Goal: Task Accomplishment & Management: Complete application form

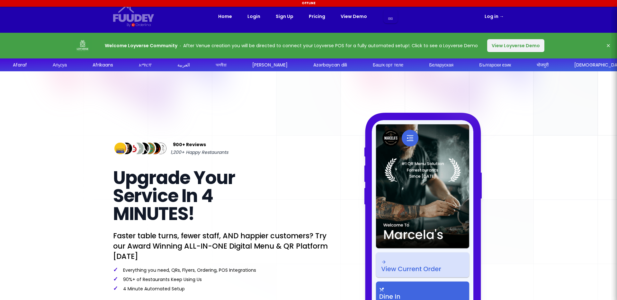
select select "en"
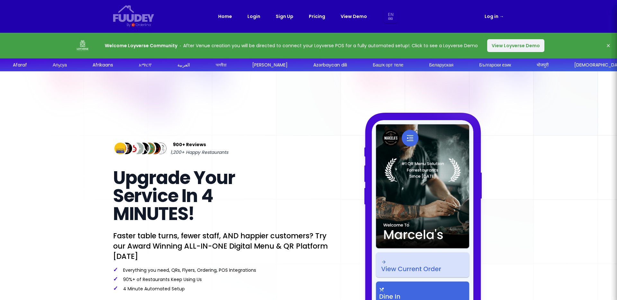
select select "en"
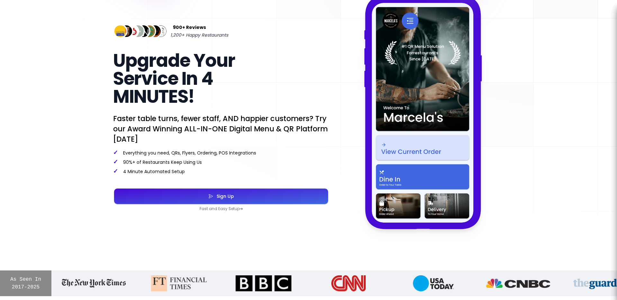
scroll to position [122, 0]
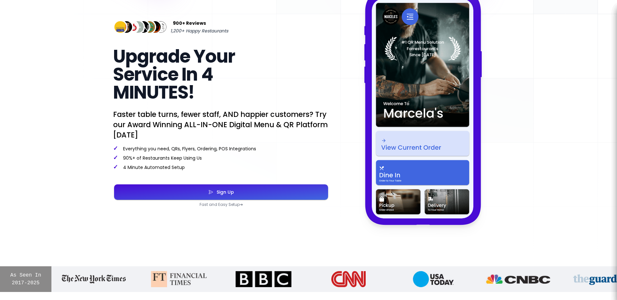
click at [205, 193] on button "Sign Up" at bounding box center [221, 192] width 214 height 15
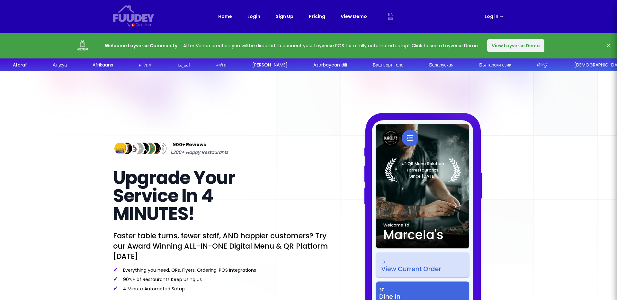
select select "en"
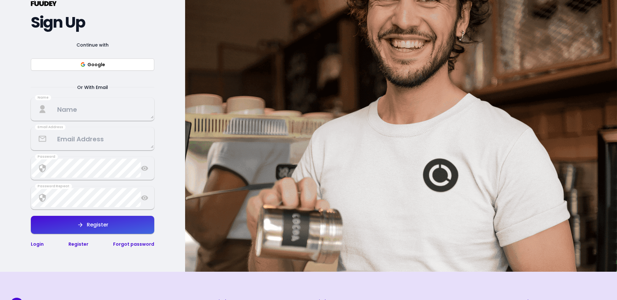
scroll to position [81, 0]
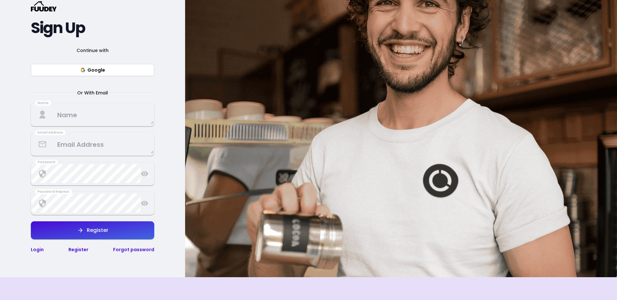
select select "en"
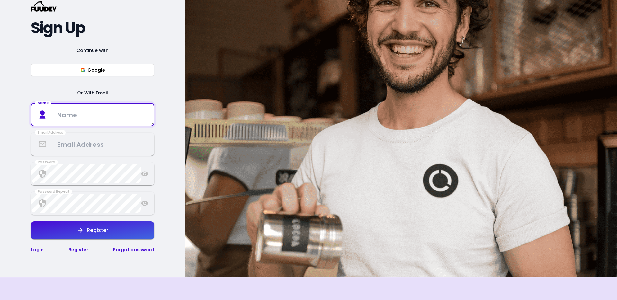
click at [121, 115] on textarea at bounding box center [93, 114] width 122 height 19
type textarea "Andrew"
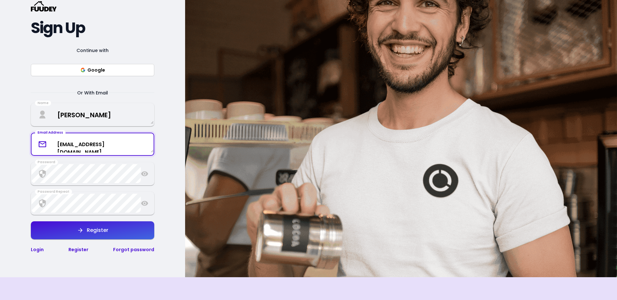
type textarea "kitchen@spacebar.org.uk"
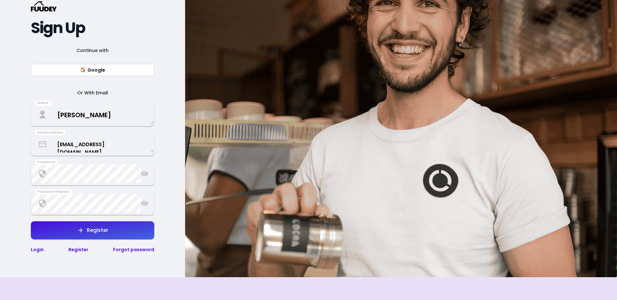
click at [145, 175] on icon at bounding box center [145, 174] width 8 height 8
click at [146, 206] on icon at bounding box center [145, 204] width 8 height 8
click at [116, 232] on button "Register" at bounding box center [92, 231] width 123 height 18
select select "en"
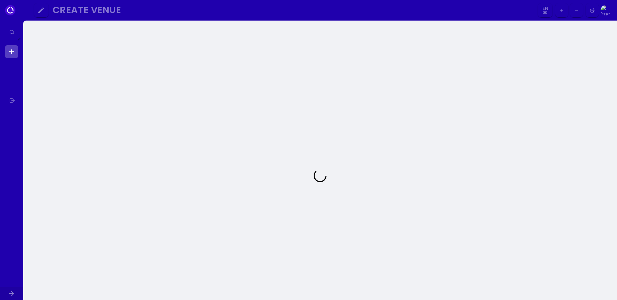
select select "en"
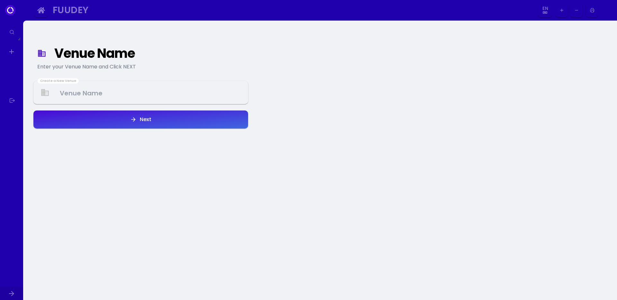
select select "en"
click at [150, 95] on Venue at bounding box center [140, 92] width 213 height 19
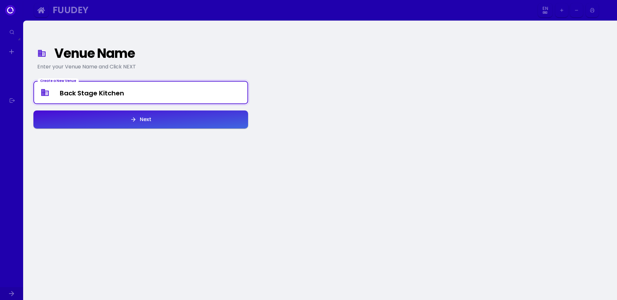
type Venue "Back Stage Kitchen"
click at [171, 120] on button "Next" at bounding box center [140, 120] width 215 height 18
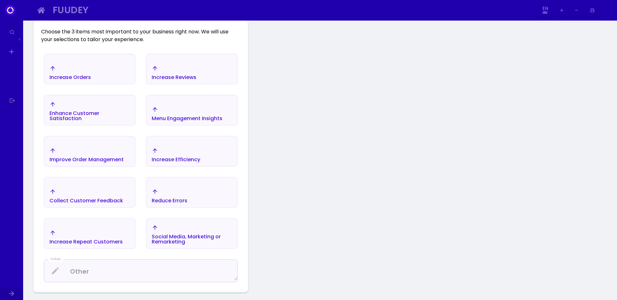
scroll to position [109, 0]
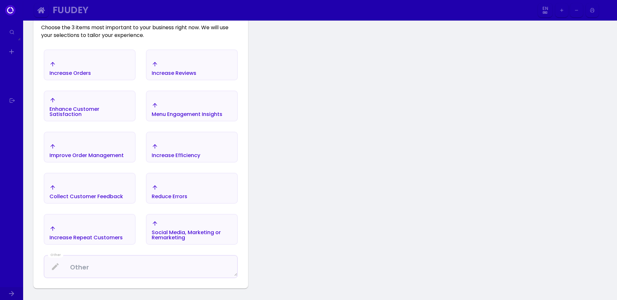
click at [88, 76] on div "Improve Order Management" at bounding box center [70, 73] width 41 height 5
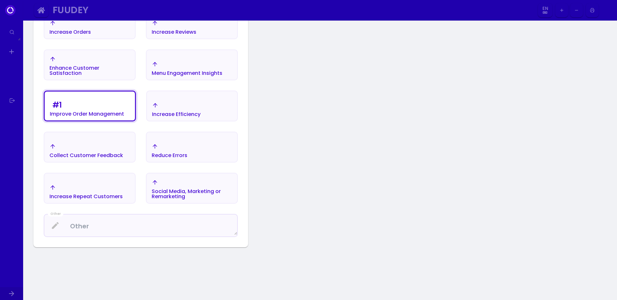
scroll to position [86, 0]
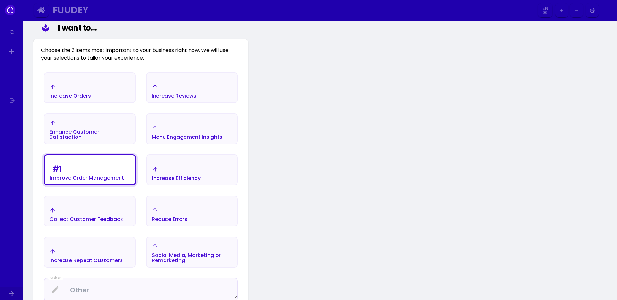
click at [84, 98] on div "Increase Orders" at bounding box center [70, 96] width 41 height 5
click at [91, 98] on div "Increase Efficiency" at bounding box center [70, 89] width 41 height 18
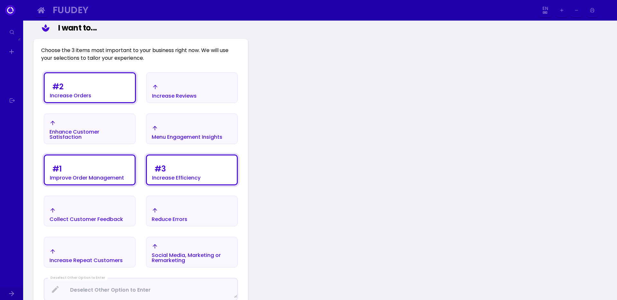
scroll to position [184, 0]
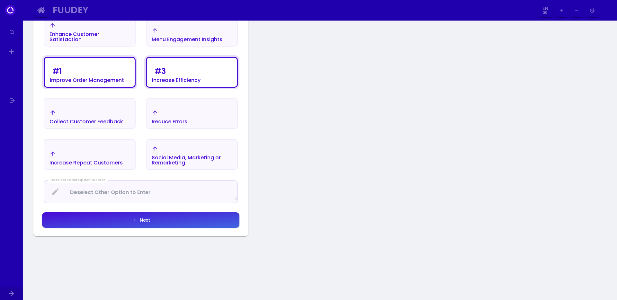
select select "en"
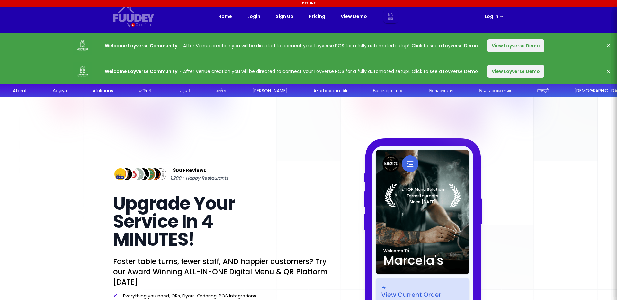
select select "en"
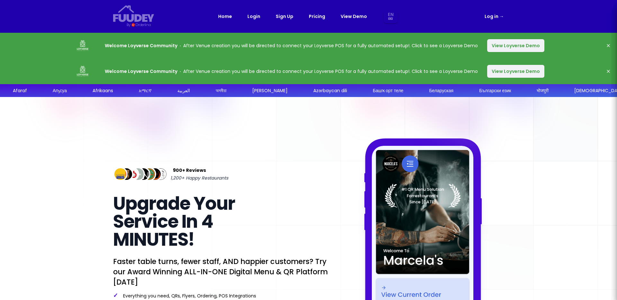
select select "en"
